Goal: Task Accomplishment & Management: Use online tool/utility

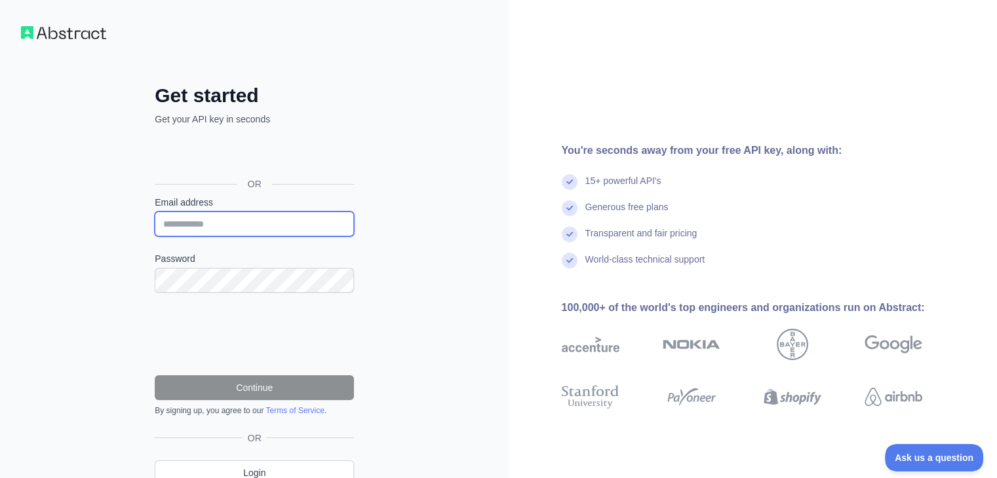
click at [260, 221] on input "Email address" at bounding box center [254, 224] width 199 height 25
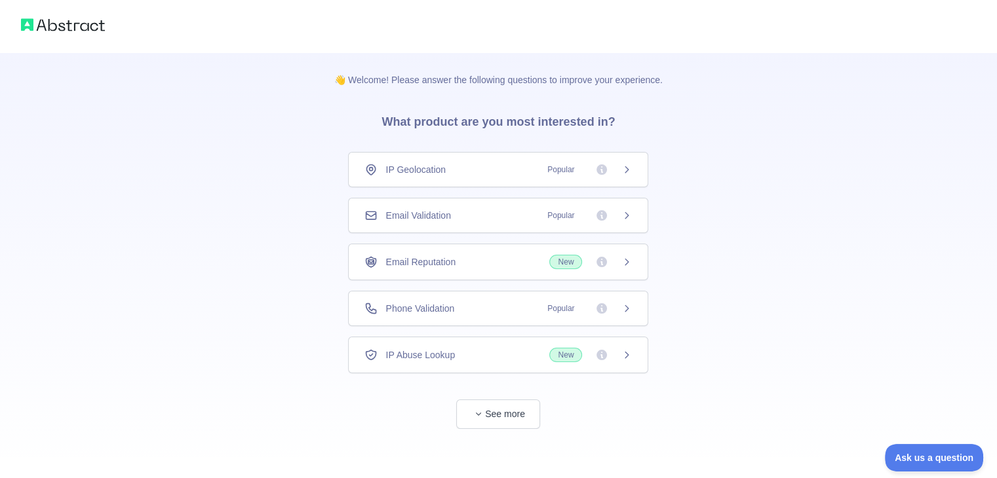
click at [438, 218] on span "Email Validation" at bounding box center [417, 215] width 65 height 13
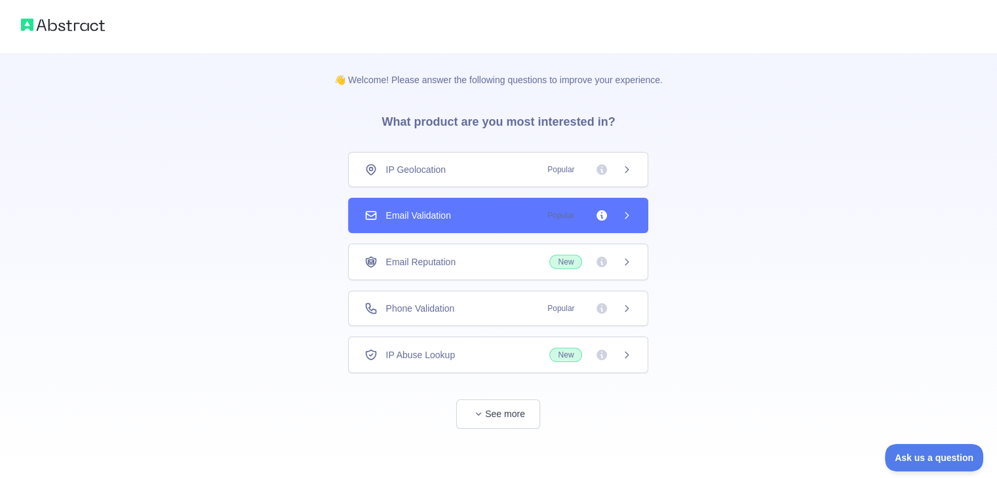
click at [438, 218] on span "Email Validation" at bounding box center [417, 215] width 65 height 13
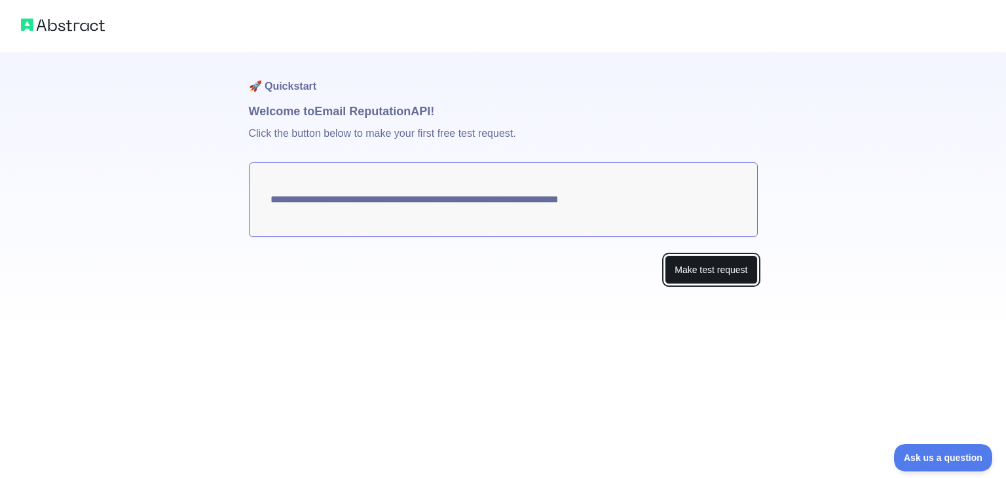
click at [687, 269] on button "Make test request" at bounding box center [711, 270] width 92 height 29
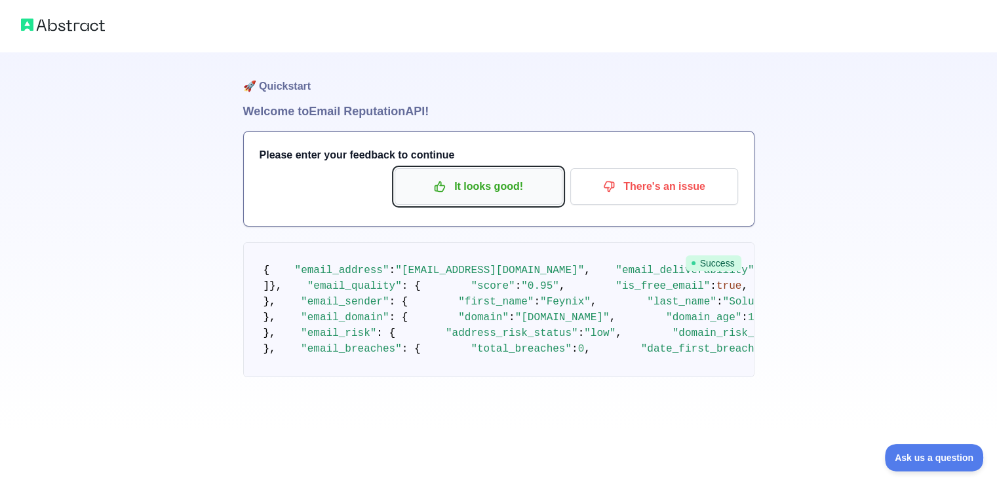
click at [427, 184] on p "It looks good!" at bounding box center [478, 187] width 148 height 22
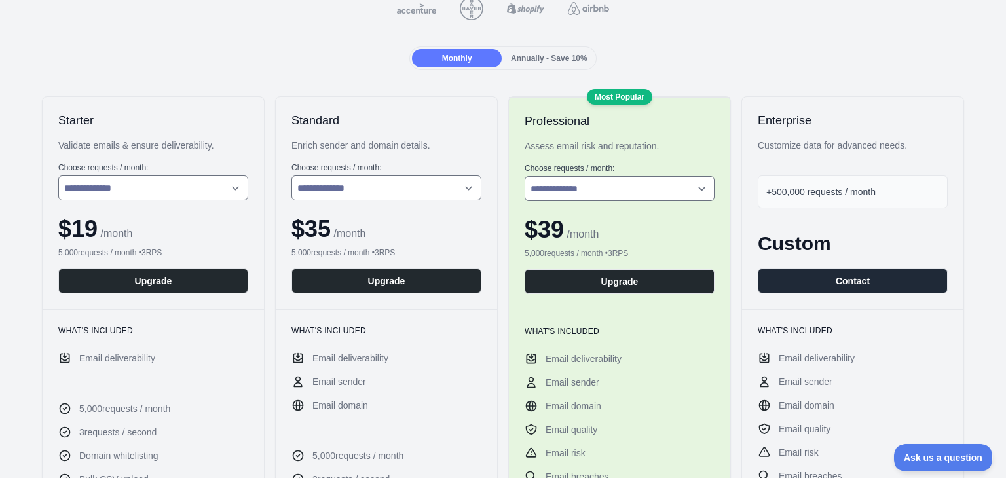
scroll to position [147, 0]
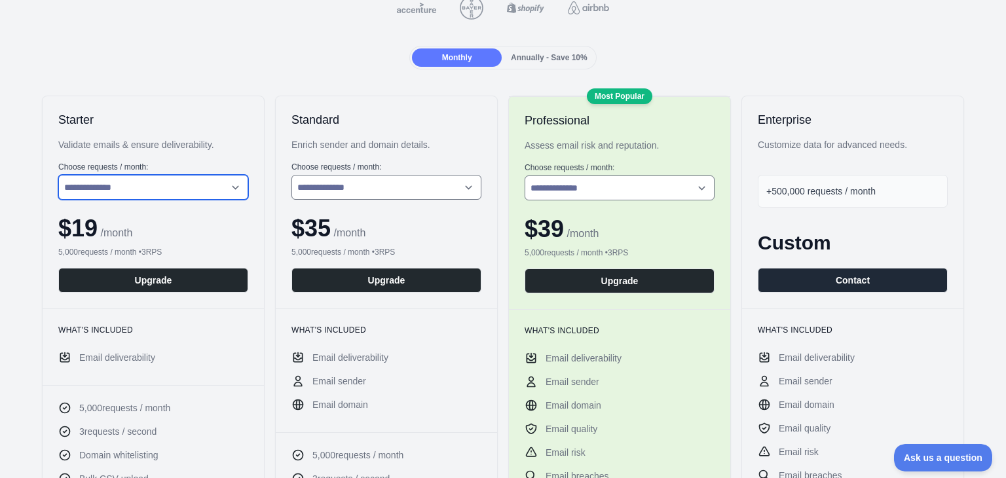
click at [115, 180] on select "**********" at bounding box center [153, 187] width 190 height 25
click at [139, 129] on div "**********" at bounding box center [153, 202] width 221 height 212
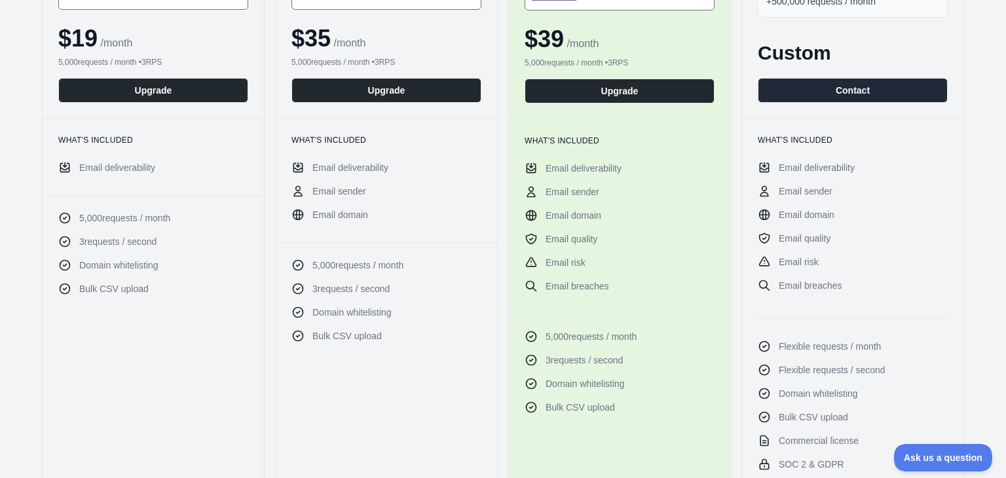
scroll to position [0, 0]
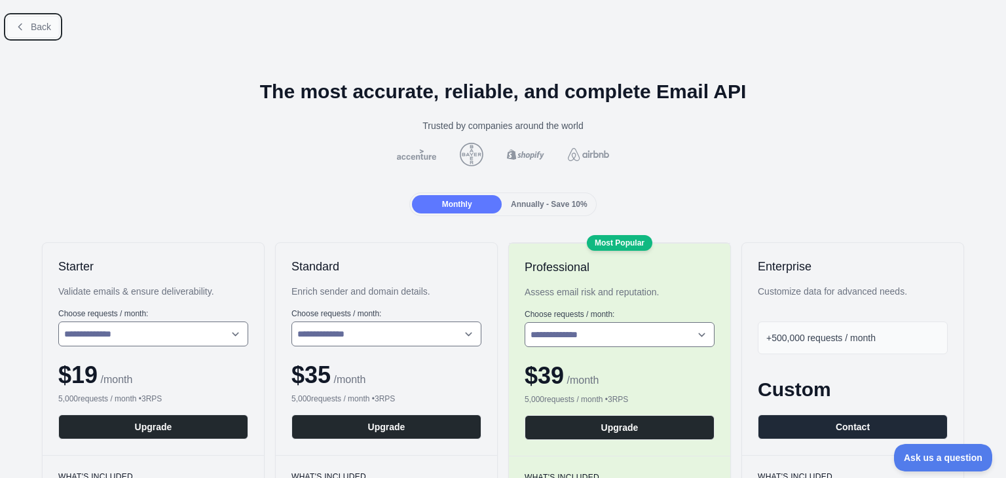
click at [34, 22] on span "Back" at bounding box center [41, 27] width 20 height 10
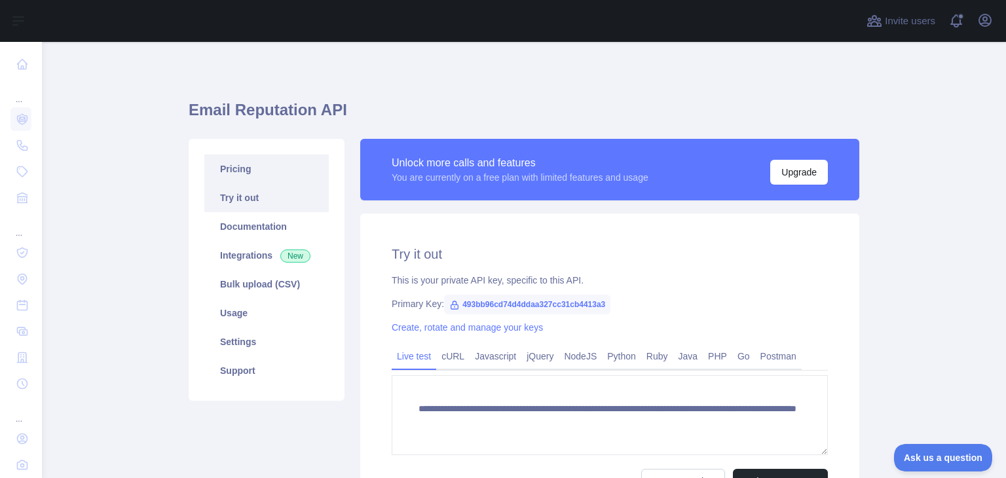
click at [242, 171] on link "Pricing" at bounding box center [266, 169] width 125 height 29
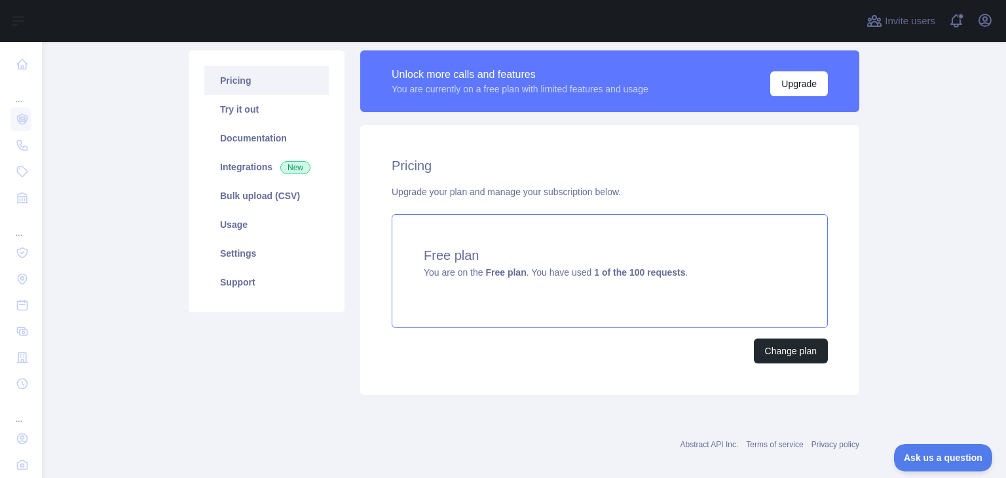
scroll to position [102, 0]
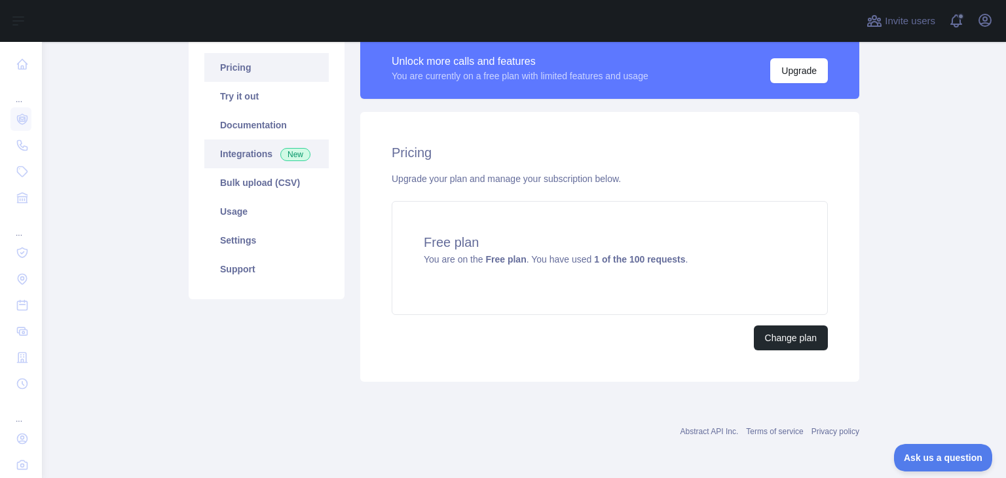
click at [259, 158] on link "Integrations New" at bounding box center [266, 154] width 125 height 29
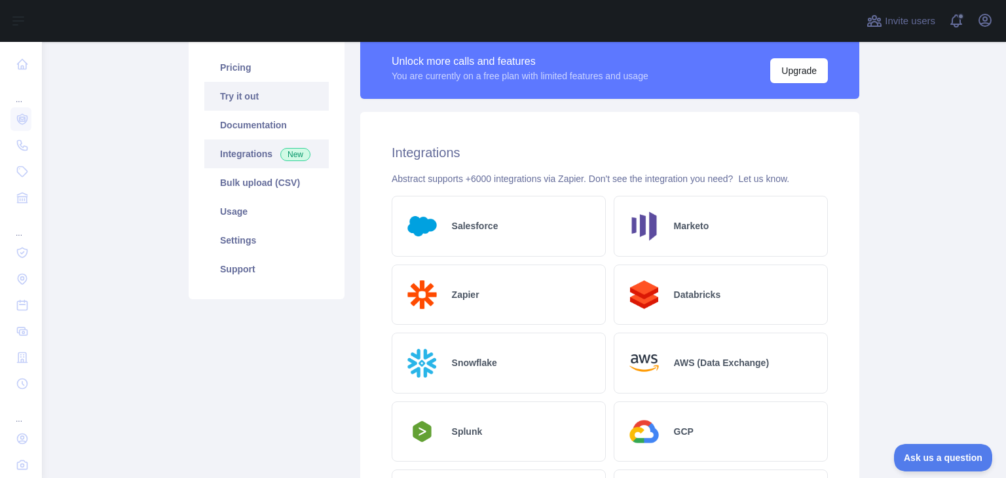
click at [273, 97] on link "Try it out" at bounding box center [266, 96] width 125 height 29
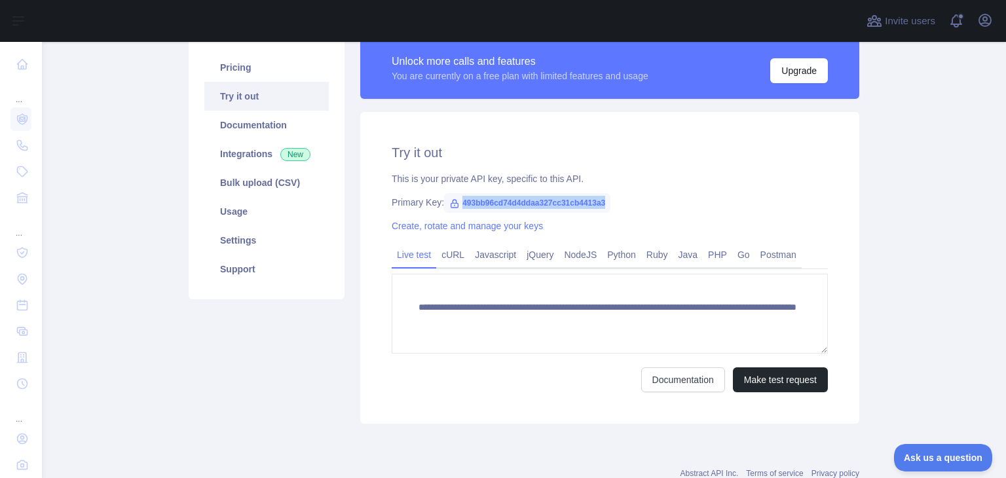
drag, startPoint x: 456, startPoint y: 199, endPoint x: 605, endPoint y: 196, distance: 149.4
click at [605, 196] on div "Primary Key: 493bb96cd74d4ddaa327cc31cb4413a3" at bounding box center [610, 202] width 436 height 13
copy span "493bb96cd74d4ddaa327cc31cb4413a3"
